Goal: Task Accomplishment & Management: Manage account settings

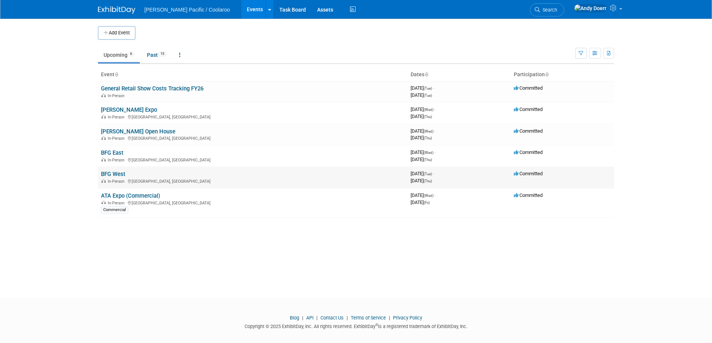
scroll to position [0, 0]
click at [146, 195] on link "ATA Expo (Commercial)" at bounding box center [130, 195] width 59 height 7
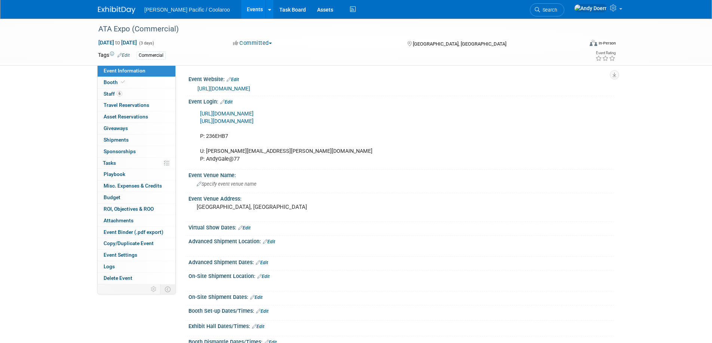
click at [253, 113] on link "https://exhibit.textiles.org/Expo2025/Public/e_login.aspx?frompage=e_BoothSales" at bounding box center [226, 114] width 53 height 6
drag, startPoint x: 51, startPoint y: 90, endPoint x: 90, endPoint y: 49, distance: 56.3
click at [51, 90] on div "ATA Expo (Commercial) Nov 5, 2025 to Nov 7, 2025 (3 days) Nov 5, 2025 to Nov 7,…" at bounding box center [356, 214] width 712 height 391
click at [122, 10] on img at bounding box center [116, 9] width 37 height 7
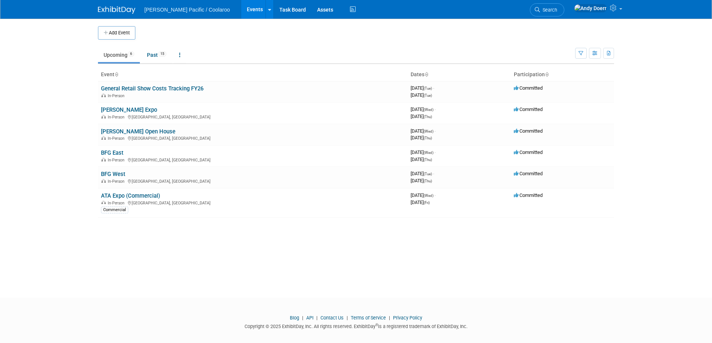
click at [119, 8] on img at bounding box center [116, 9] width 37 height 7
click at [142, 195] on link "ATA Expo (Commercial)" at bounding box center [130, 196] width 59 height 7
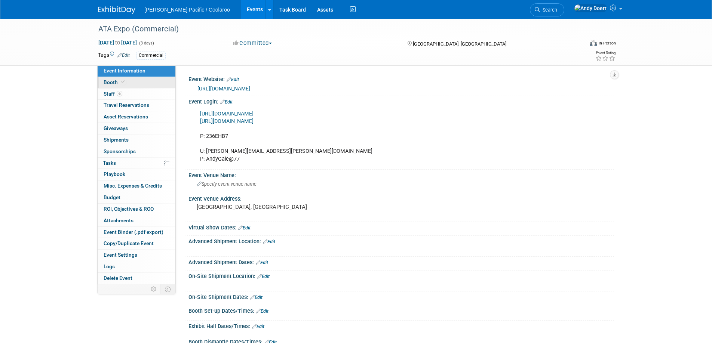
drag, startPoint x: 134, startPoint y: 82, endPoint x: 144, endPoint y: 84, distance: 10.0
click at [134, 82] on link "Booth" at bounding box center [137, 82] width 78 height 11
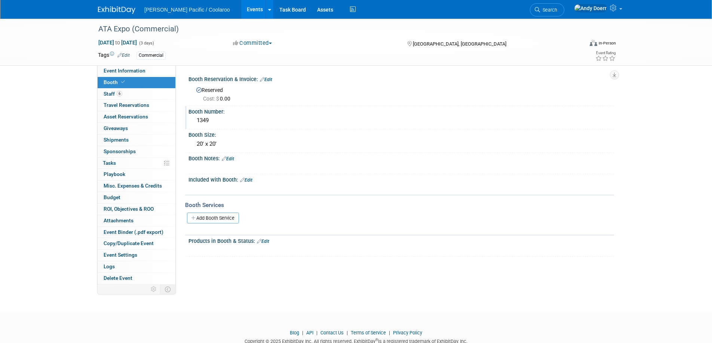
click at [202, 119] on div "1349" at bounding box center [401, 121] width 414 height 12
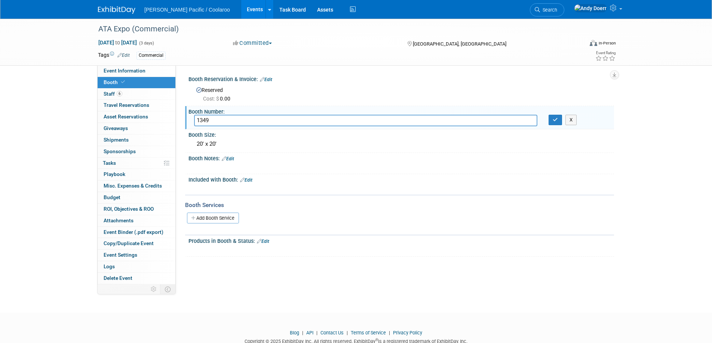
click at [202, 119] on input "1349" at bounding box center [365, 121] width 343 height 12
click at [570, 121] on button "X" at bounding box center [571, 120] width 12 height 10
